Goal: Navigation & Orientation: Find specific page/section

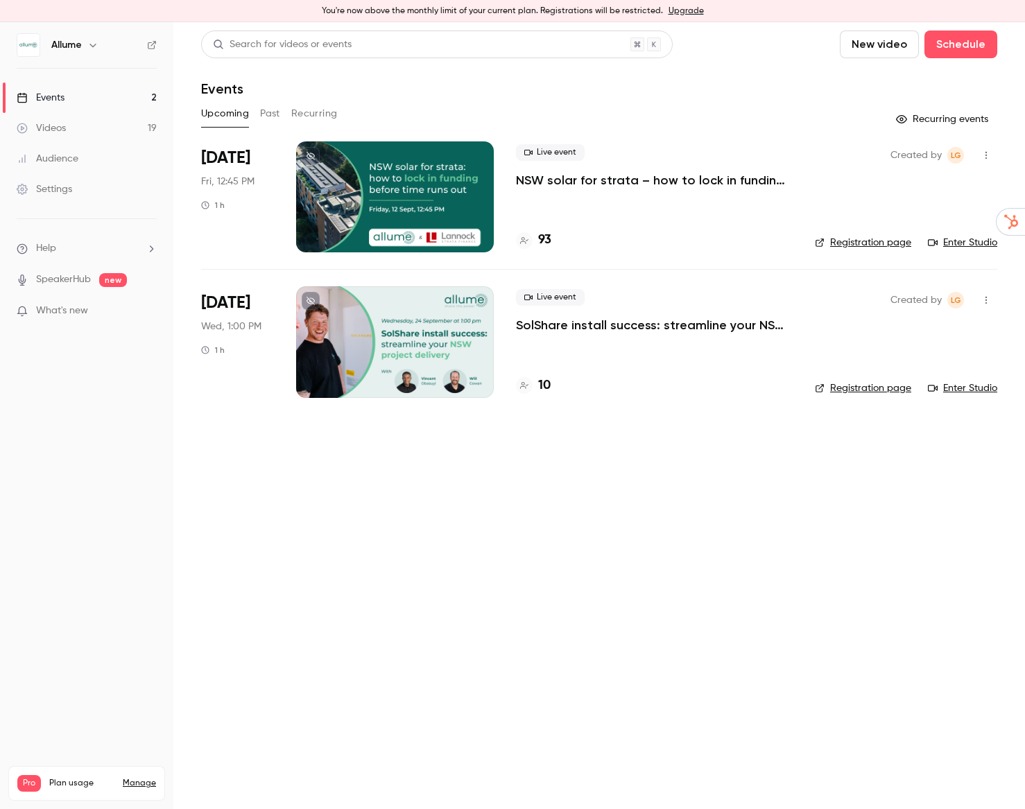
click at [794, 558] on main "Search for videos or events New video Schedule Events Upcoming Past Recurring R…" at bounding box center [599, 415] width 852 height 787
click at [851, 242] on link "Registration page" at bounding box center [863, 243] width 96 height 14
click at [973, 244] on link "Enter Studio" at bounding box center [962, 243] width 69 height 14
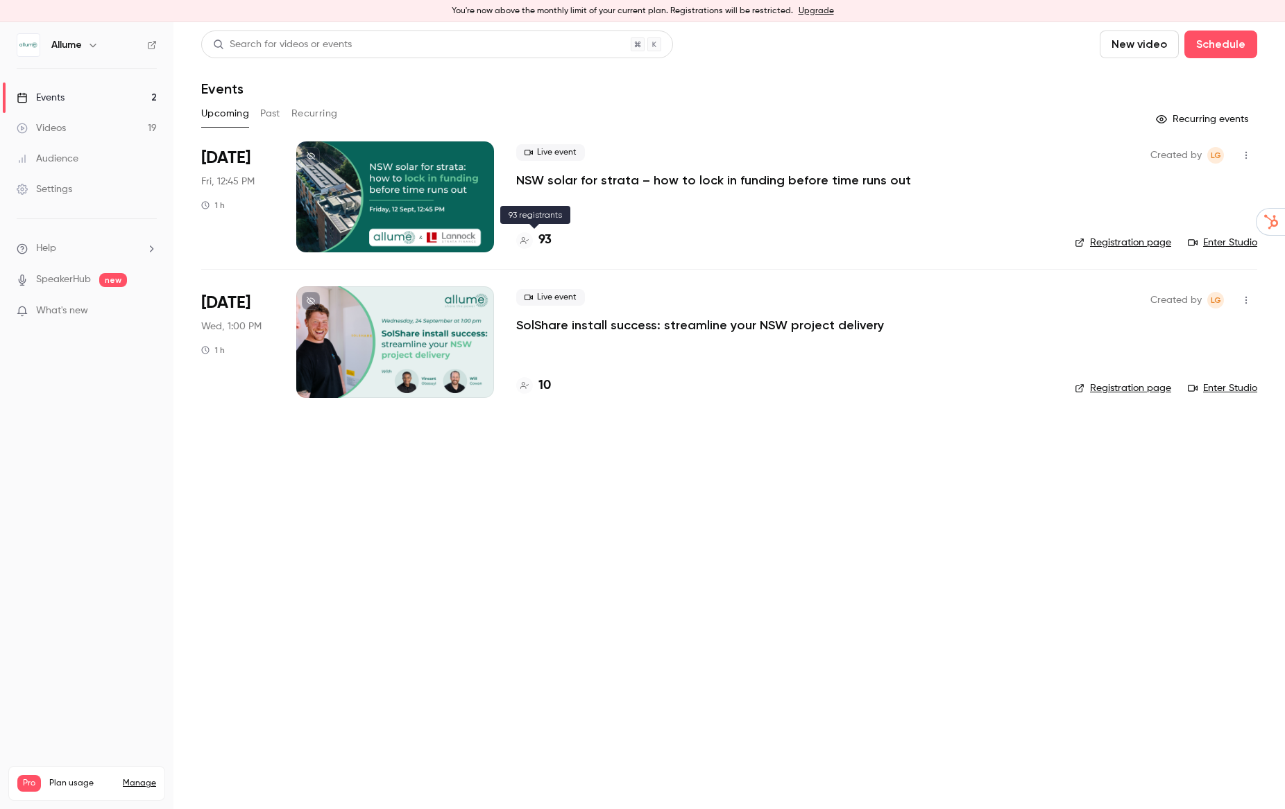
click at [549, 240] on h4 "93" at bounding box center [544, 240] width 13 height 19
